Goal: Book appointment/travel/reservation

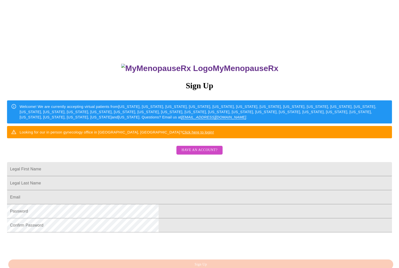
click at [212, 153] on span "Have an account?" at bounding box center [199, 150] width 36 height 6
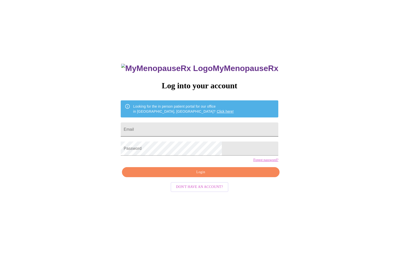
click at [224, 135] on input "Email" at bounding box center [199, 129] width 157 height 14
type input "[EMAIL_ADDRESS][DOMAIN_NAME]"
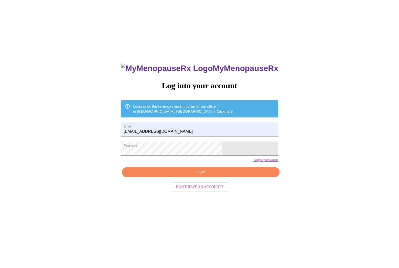
click at [186, 175] on span "Login" at bounding box center [201, 172] width 146 height 6
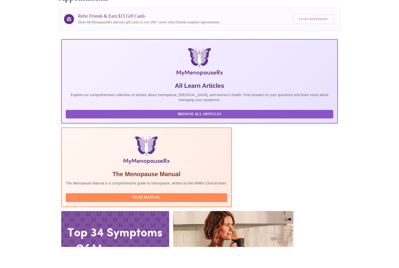
scroll to position [25, 0]
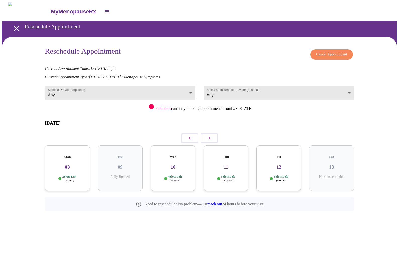
click at [212, 135] on button "button" at bounding box center [209, 138] width 17 height 10
click at [209, 136] on button "button" at bounding box center [209, 138] width 17 height 10
click at [210, 135] on icon "button" at bounding box center [209, 138] width 6 height 6
click at [212, 135] on icon "button" at bounding box center [209, 138] width 6 height 6
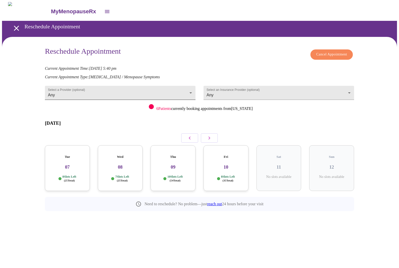
click at [127, 93] on body "MyMenopauseRx Reschedule Appointment Reschedule Appointment Cancel Appointment …" at bounding box center [199, 117] width 395 height 231
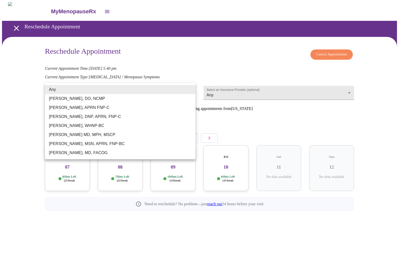
click at [111, 111] on li "[PERSON_NAME], APRN FNP-C" at bounding box center [120, 107] width 150 height 9
type input "[PERSON_NAME], APRN FNP-C"
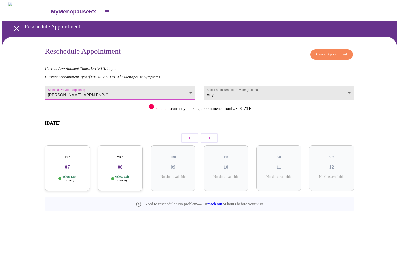
click at [74, 164] on h3 "07" at bounding box center [67, 167] width 37 height 6
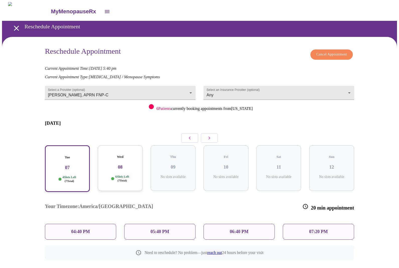
click at [222, 224] on div "06:40 PM" at bounding box center [238, 232] width 71 height 16
click at [197, 267] on span "Reschedule Appointment" at bounding box center [199, 272] width 38 height 6
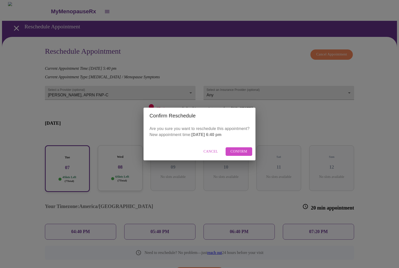
click at [241, 153] on span "Confirm" at bounding box center [238, 151] width 17 height 6
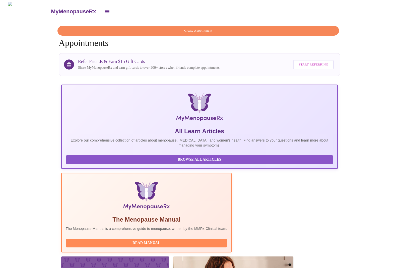
click at [101, 10] on button "open drawer" at bounding box center [107, 12] width 12 height 12
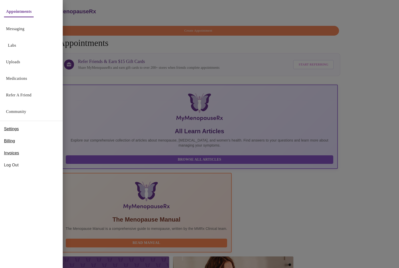
click at [19, 165] on span "Log Out" at bounding box center [31, 165] width 55 height 6
